Goal: Obtain resource: Download file/media

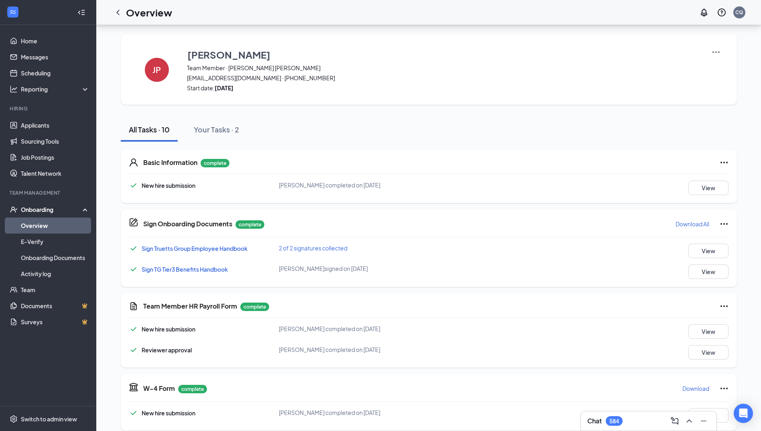
scroll to position [160, 0]
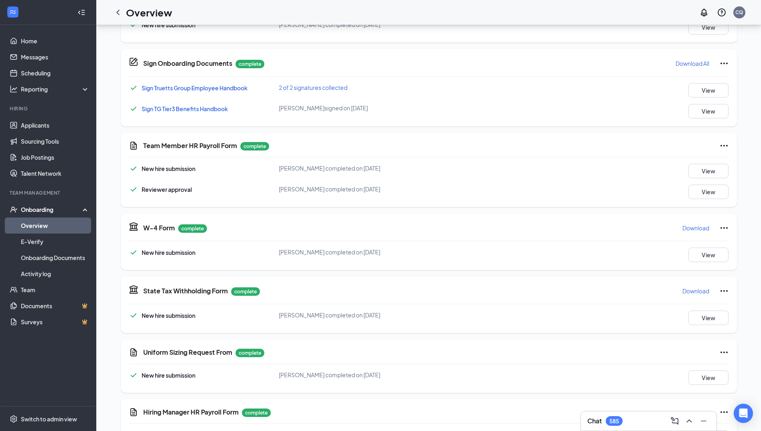
click at [42, 206] on div "Onboarding" at bounding box center [52, 209] width 62 height 8
click at [40, 212] on div "Onboarding" at bounding box center [52, 209] width 62 height 8
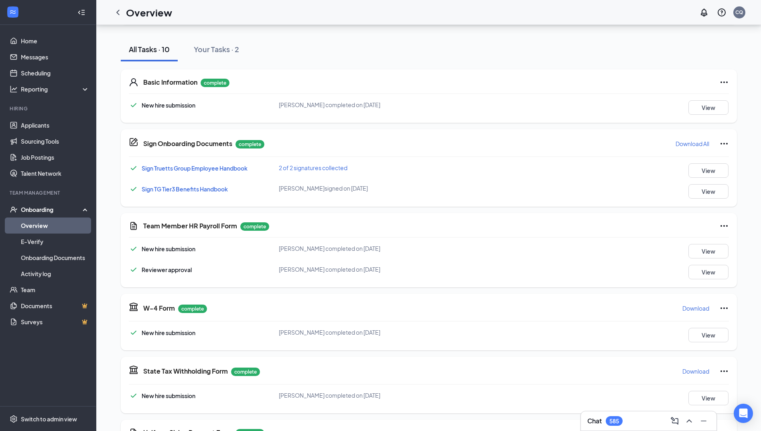
scroll to position [40, 0]
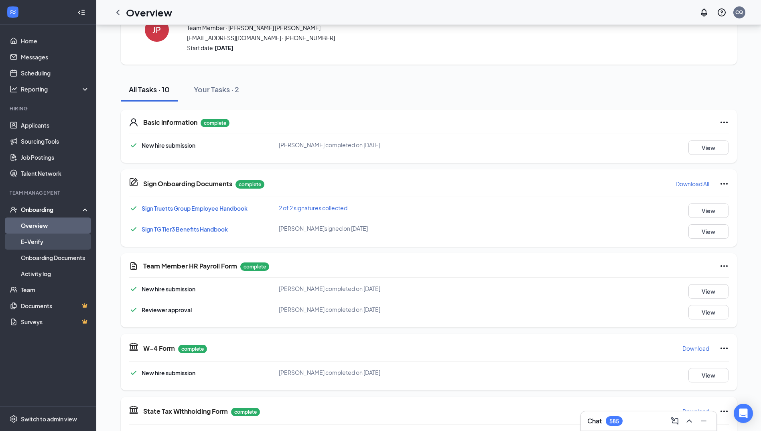
click at [42, 237] on link "E-Verify" at bounding box center [55, 241] width 69 height 16
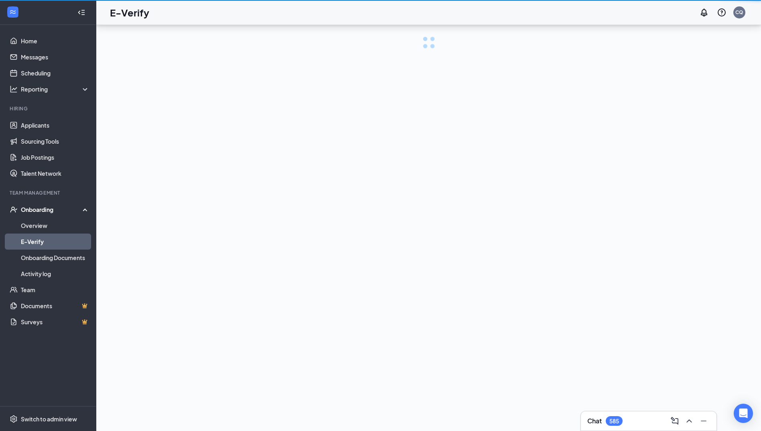
scroll to position [36, 0]
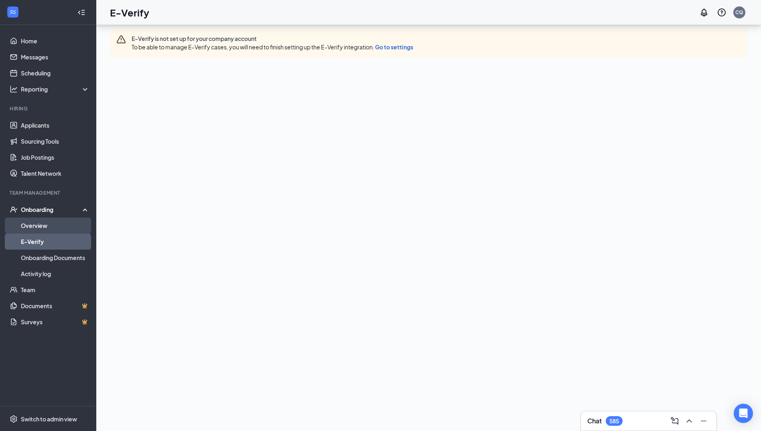
click at [48, 225] on link "Overview" at bounding box center [55, 225] width 69 height 16
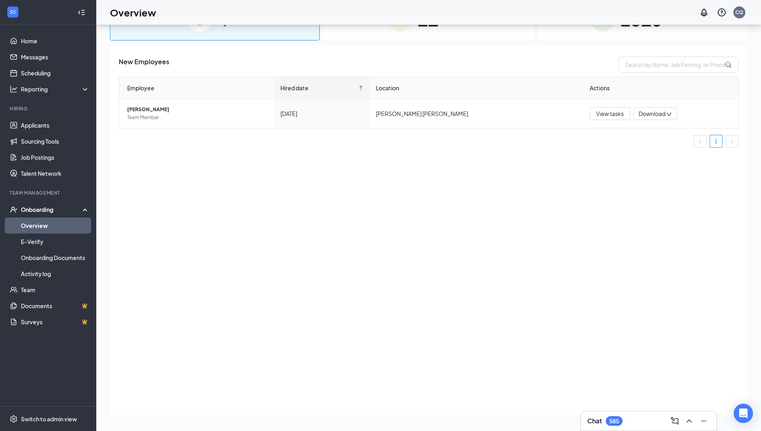
click at [52, 209] on div "Onboarding" at bounding box center [52, 209] width 62 height 8
click at [45, 224] on link "Overview" at bounding box center [55, 225] width 69 height 16
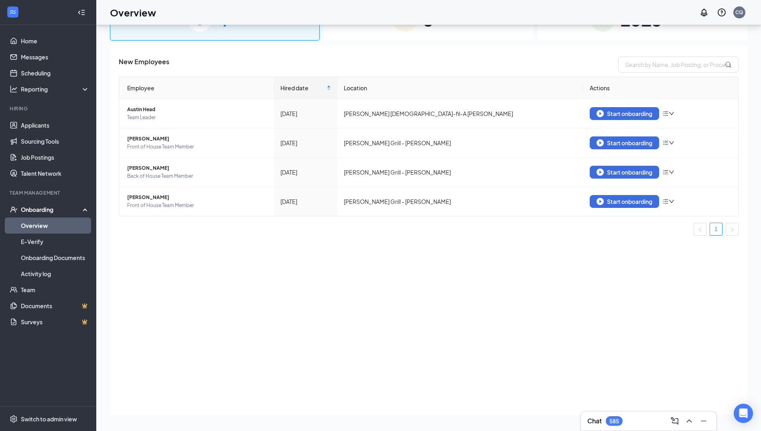
click at [637, 32] on span "2513" at bounding box center [641, 20] width 42 height 28
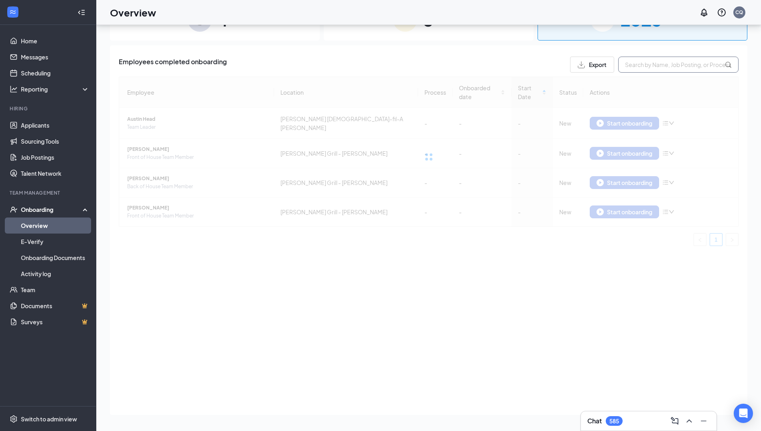
click at [641, 66] on input "text" at bounding box center [678, 65] width 120 height 16
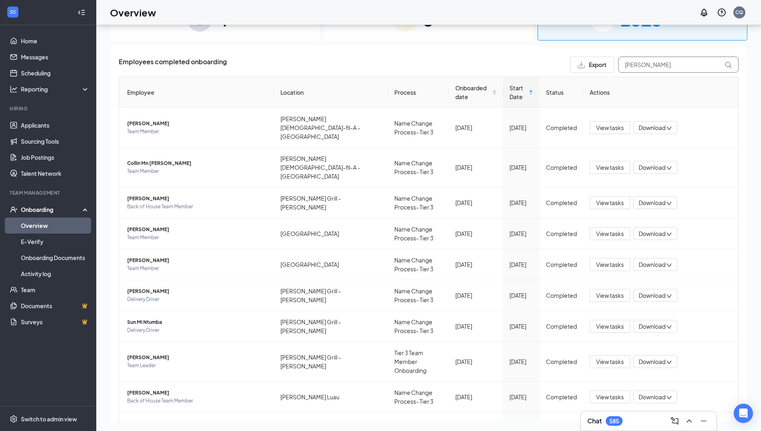
type input "[PERSON_NAME]"
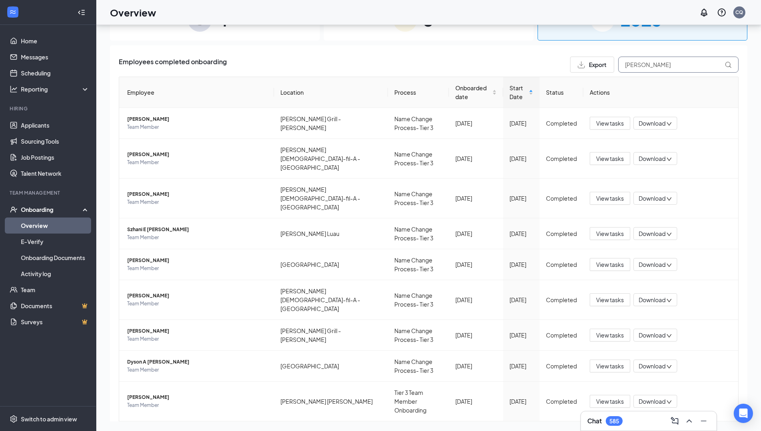
drag, startPoint x: 658, startPoint y: 65, endPoint x: 589, endPoint y: 69, distance: 68.7
click at [589, 69] on div "Export [PERSON_NAME]" at bounding box center [654, 65] width 168 height 16
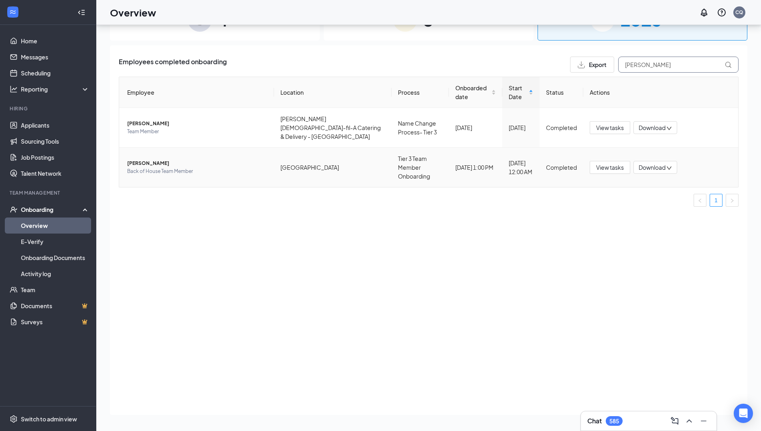
type input "[PERSON_NAME]"
click at [649, 163] on span "Download" at bounding box center [651, 167] width 27 height 8
click at [660, 174] on div "Download summary" at bounding box center [681, 174] width 87 height 10
click at [603, 163] on span "View tasks" at bounding box center [610, 167] width 28 height 9
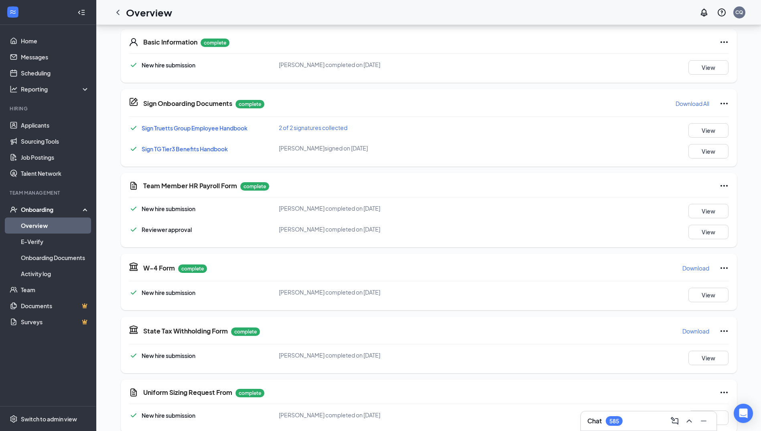
scroll to position [212, 0]
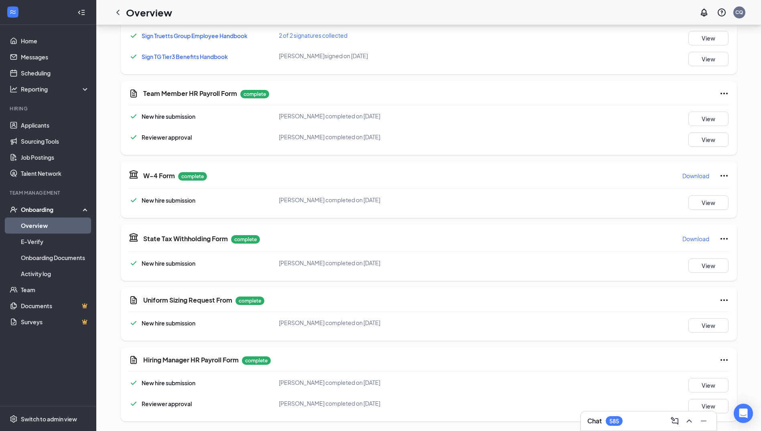
click at [696, 176] on p "Download" at bounding box center [695, 176] width 27 height 8
click at [694, 239] on p "Download" at bounding box center [695, 239] width 27 height 8
click at [45, 211] on div "Onboarding" at bounding box center [52, 209] width 62 height 8
drag, startPoint x: 38, startPoint y: 223, endPoint x: 50, endPoint y: 219, distance: 11.8
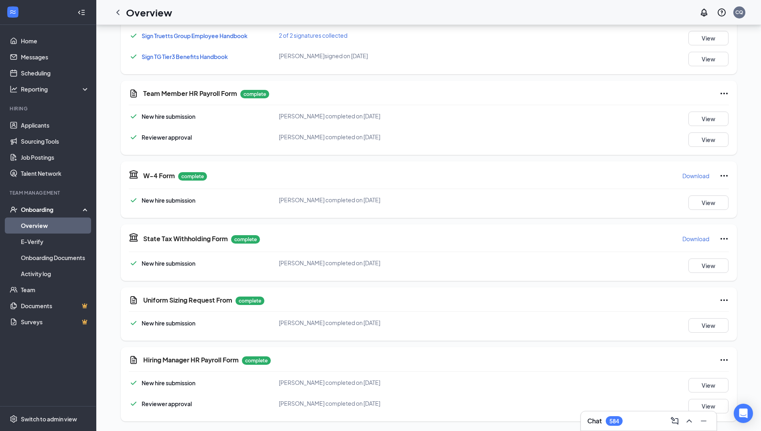
click at [38, 223] on link "Overview" at bounding box center [55, 225] width 69 height 16
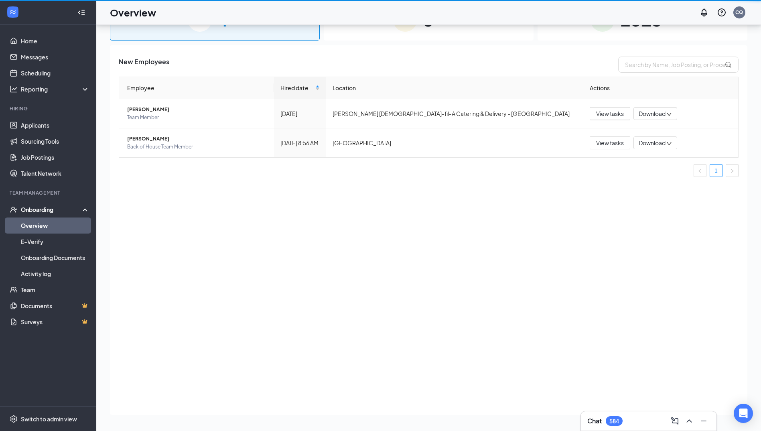
scroll to position [36, 0]
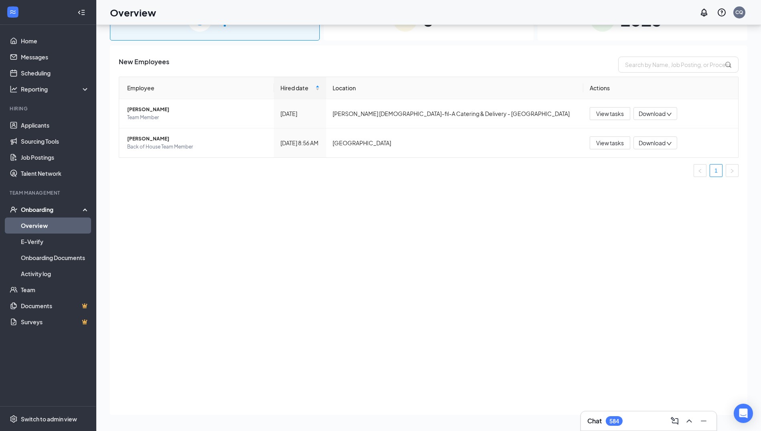
click at [566, 35] on div "2513 Completed" at bounding box center [642, 19] width 210 height 42
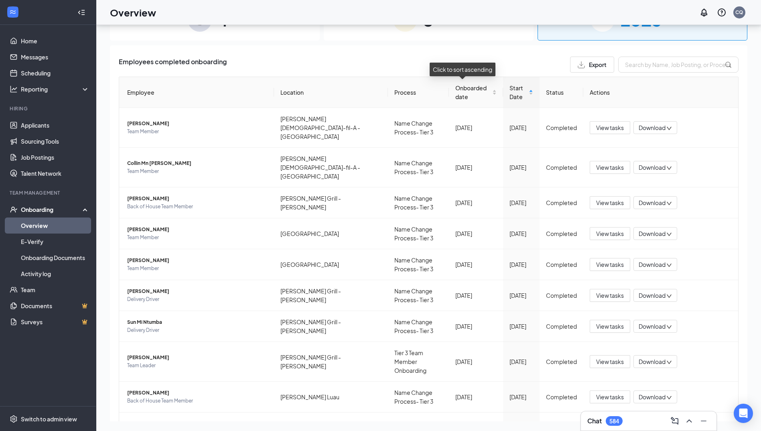
click at [459, 91] on span "Onboarded date" at bounding box center [472, 92] width 35 height 18
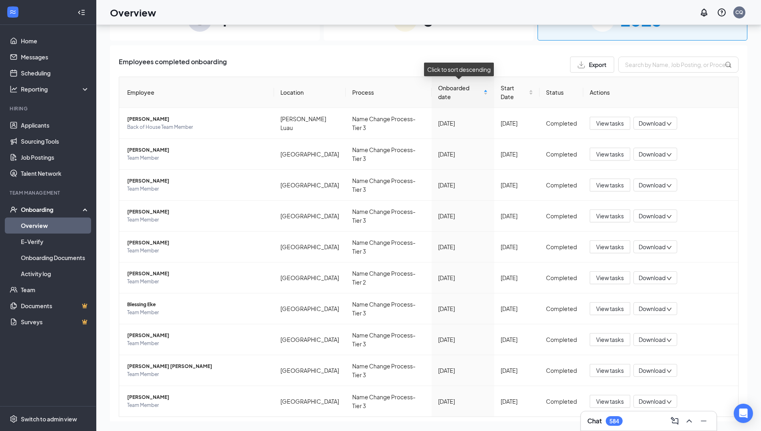
click at [459, 91] on span "Onboarded date" at bounding box center [460, 92] width 44 height 18
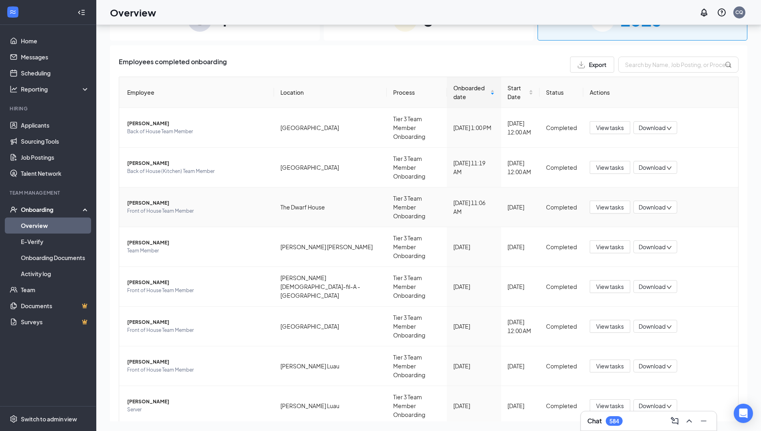
click at [652, 203] on span "Download" at bounding box center [651, 207] width 27 height 8
click at [667, 205] on div "Download summary" at bounding box center [676, 205] width 87 height 10
click at [602, 202] on span "View tasks" at bounding box center [610, 206] width 28 height 9
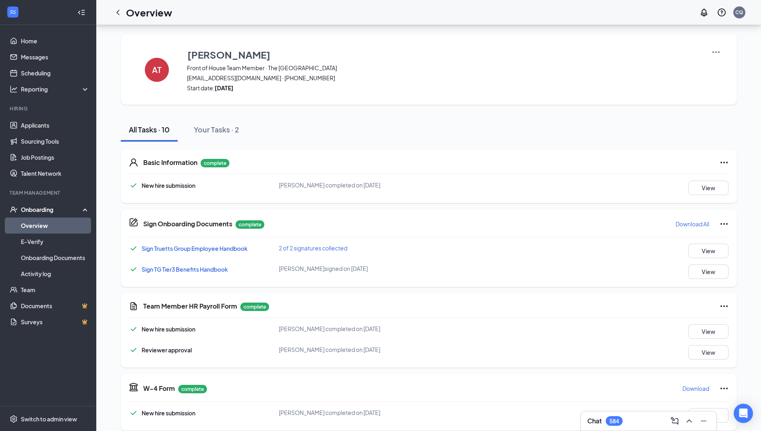
scroll to position [120, 0]
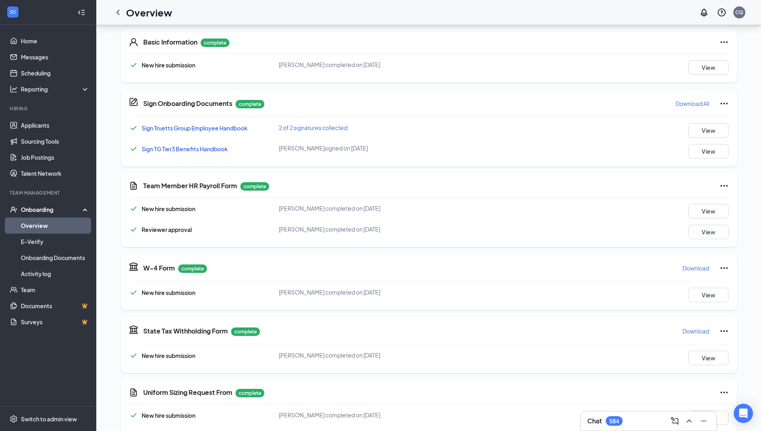
click at [702, 268] on p "Download" at bounding box center [695, 268] width 27 height 8
click at [693, 333] on p "Download" at bounding box center [695, 331] width 27 height 8
click at [39, 210] on div "Onboarding" at bounding box center [52, 209] width 62 height 8
click at [43, 211] on div "Onboarding" at bounding box center [52, 209] width 62 height 8
click at [43, 222] on link "Overview" at bounding box center [55, 225] width 69 height 16
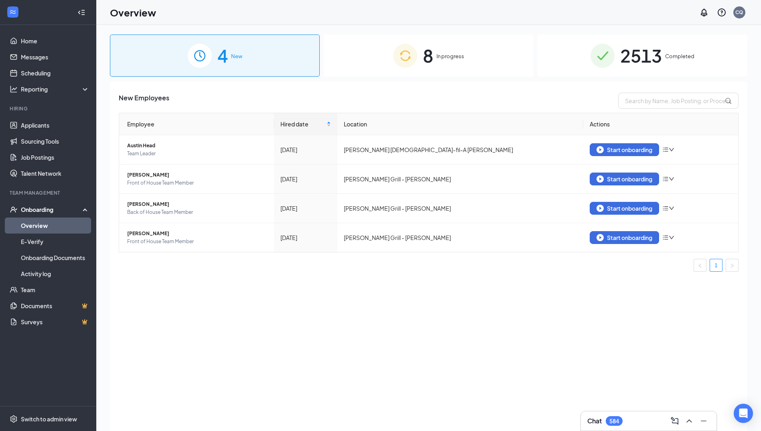
click at [595, 65] on img at bounding box center [602, 56] width 24 height 24
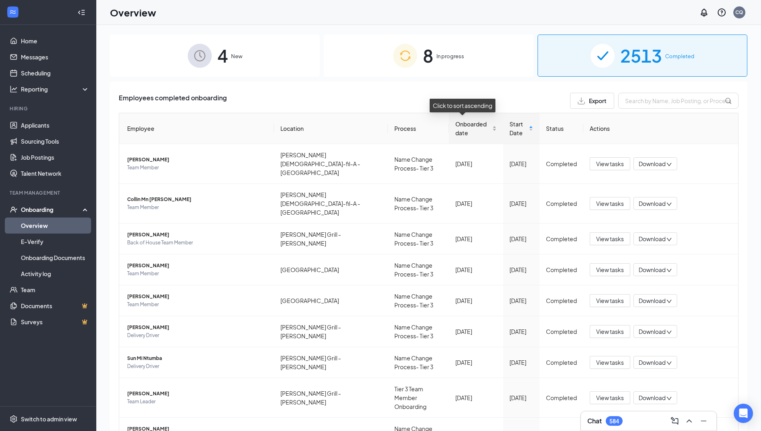
click at [468, 126] on span "Onboarded date" at bounding box center [472, 128] width 35 height 18
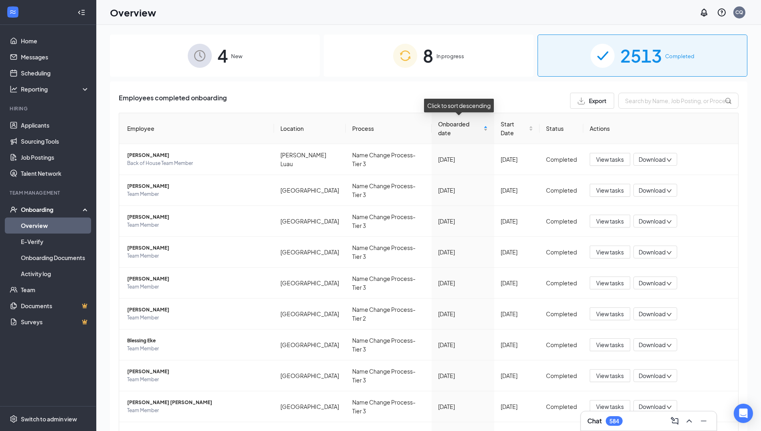
click at [468, 126] on span "Onboarded date" at bounding box center [460, 128] width 44 height 18
